Goal: Information Seeking & Learning: Check status

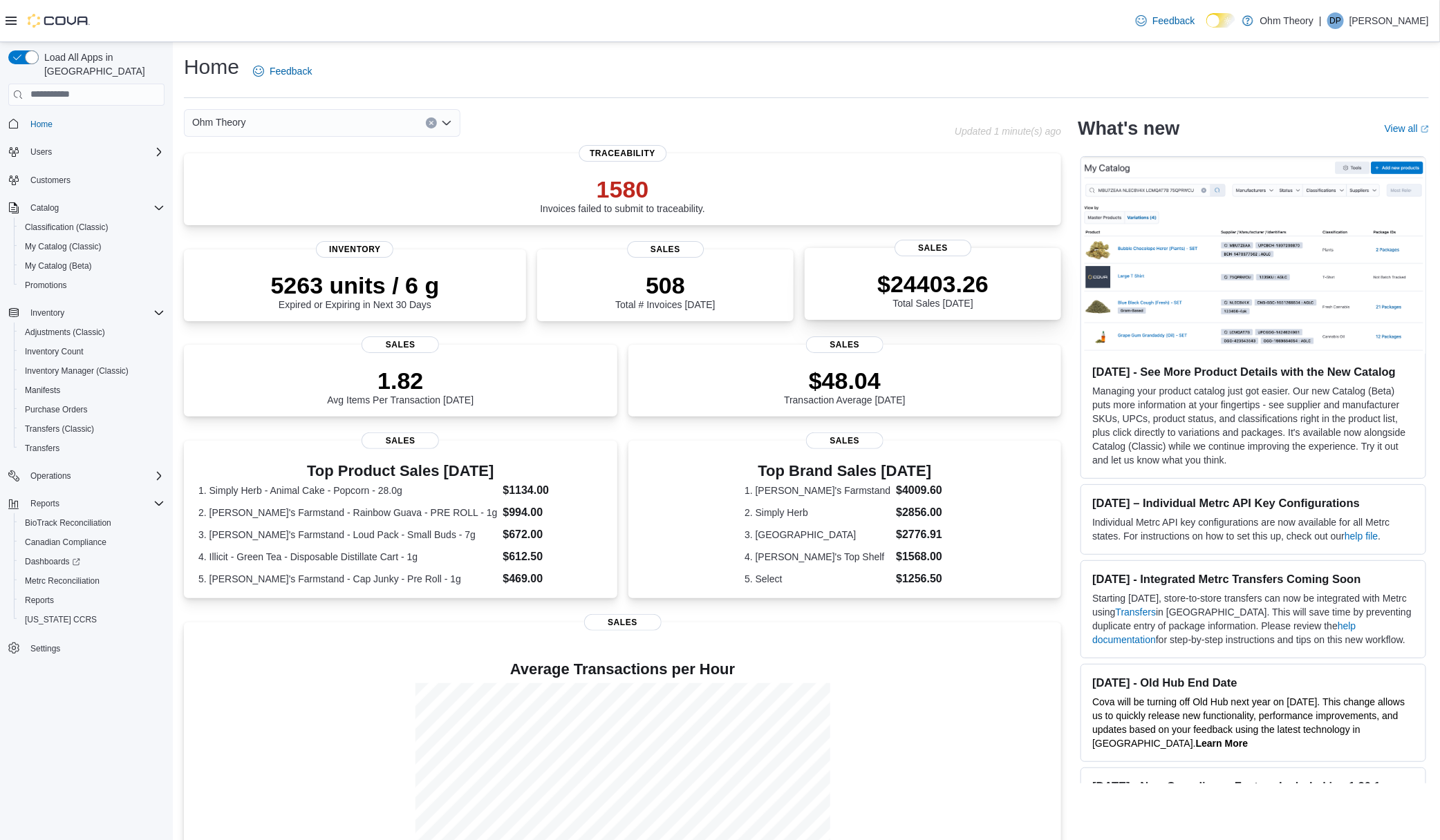
click at [868, 292] on div "$24403.26 Total Sales Today" at bounding box center [932, 286] width 234 height 45
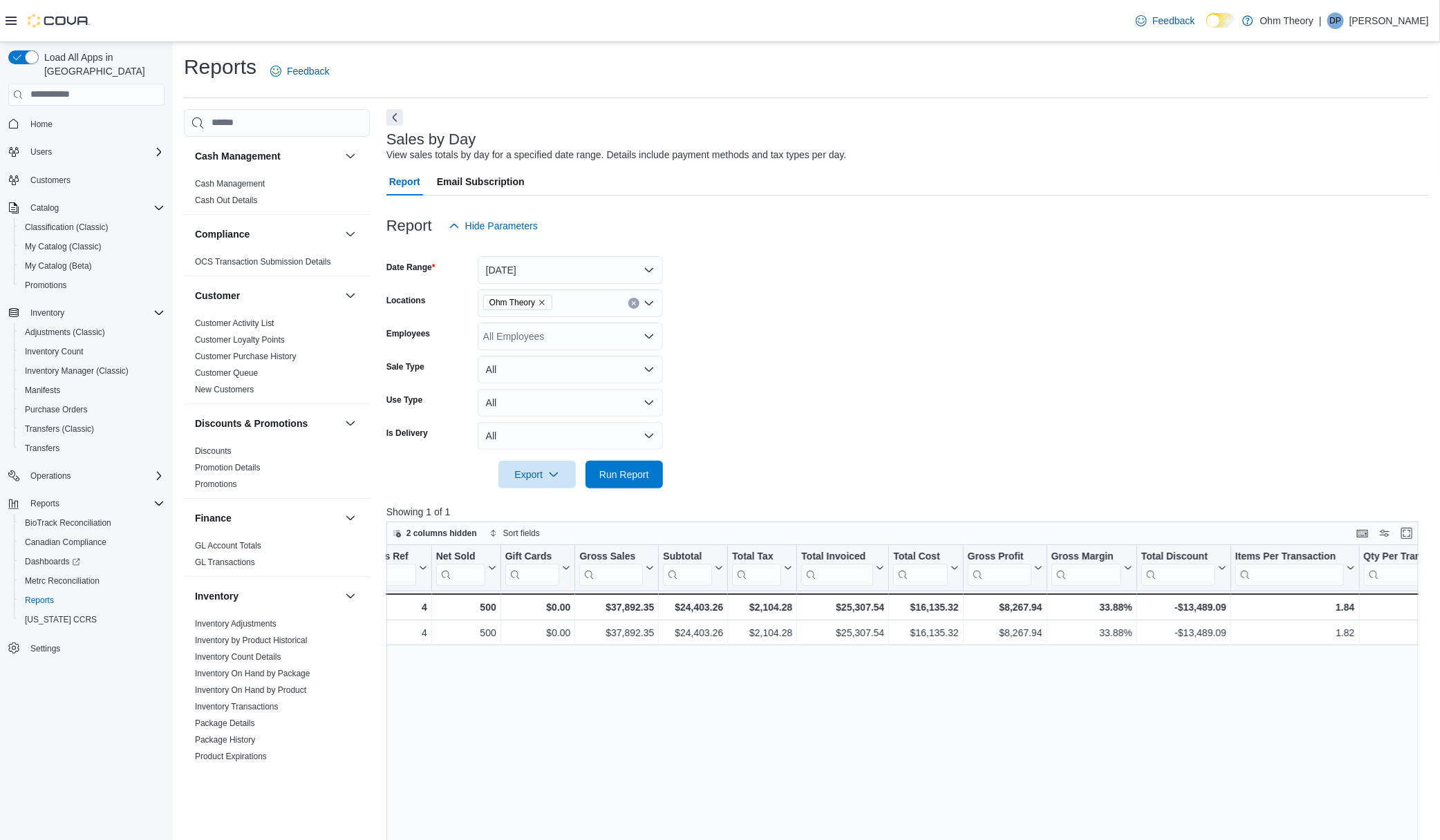
scroll to position [0, 303]
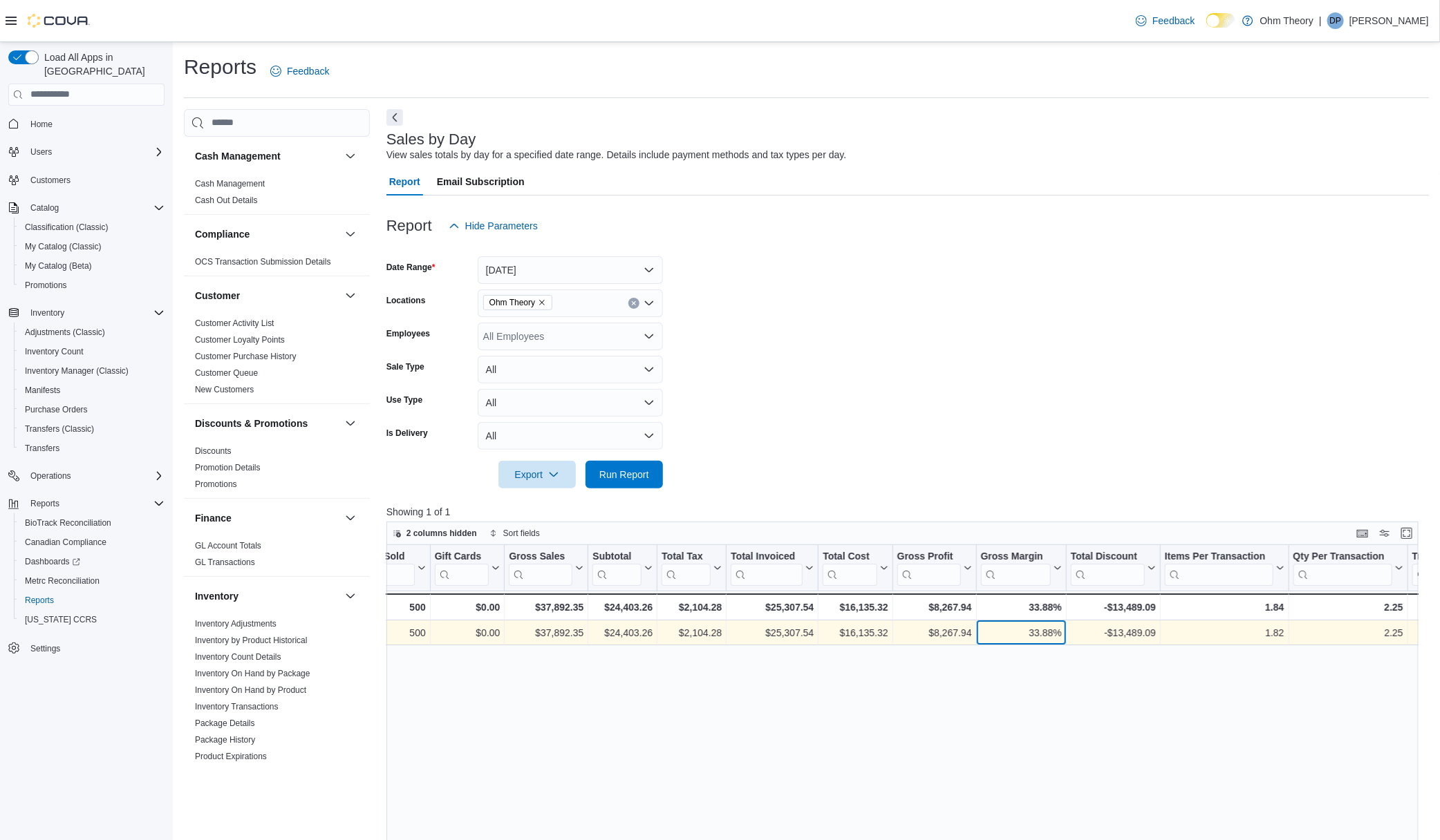
click at [1043, 627] on div "33.88%" at bounding box center [1021, 633] width 81 height 16
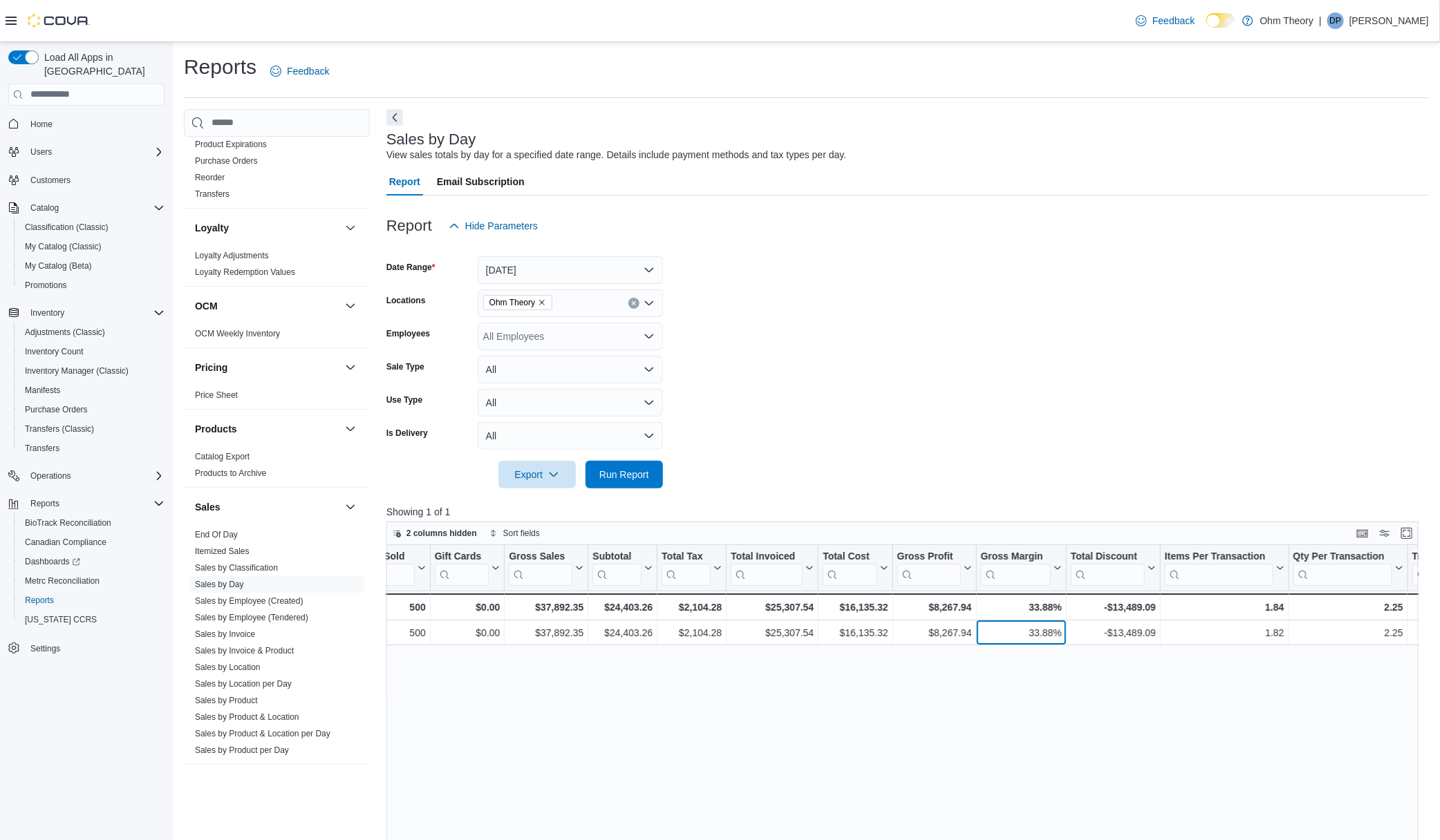
scroll to position [616, 0]
